Goal: Check status: Check status

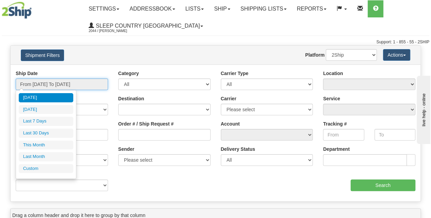
click at [61, 84] on input "From [DATE] To [DATE]" at bounding box center [62, 84] width 92 height 12
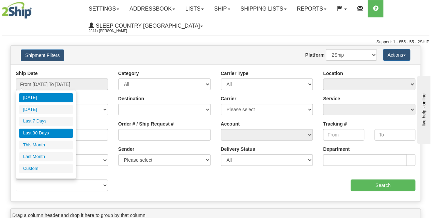
click at [50, 130] on li "Last 30 Days" at bounding box center [46, 133] width 55 height 9
type input "From [DATE] To [DATE]"
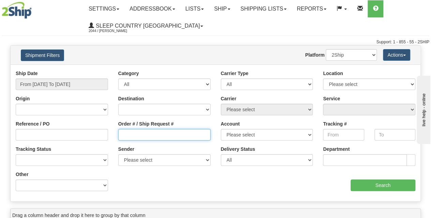
click at [137, 135] on input "Order # / Ship Request #" at bounding box center [164, 135] width 92 height 12
paste input "9000I103619"
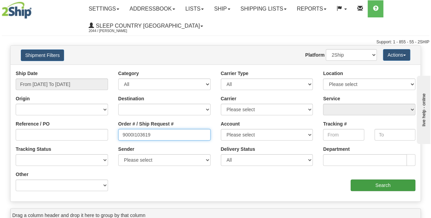
type input "9000I103619"
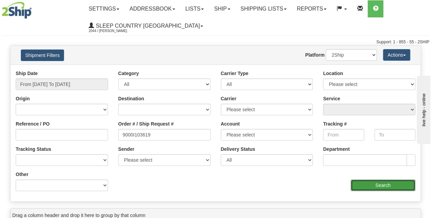
click at [378, 182] on input "Search" at bounding box center [383, 185] width 65 height 12
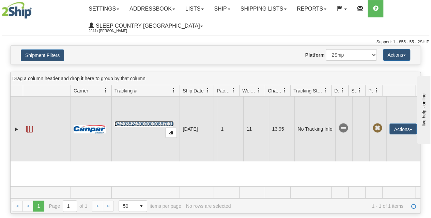
click at [155, 125] on link "D420352430000000867001" at bounding box center [144, 123] width 59 height 5
